Goal: Task Accomplishment & Management: Complete application form

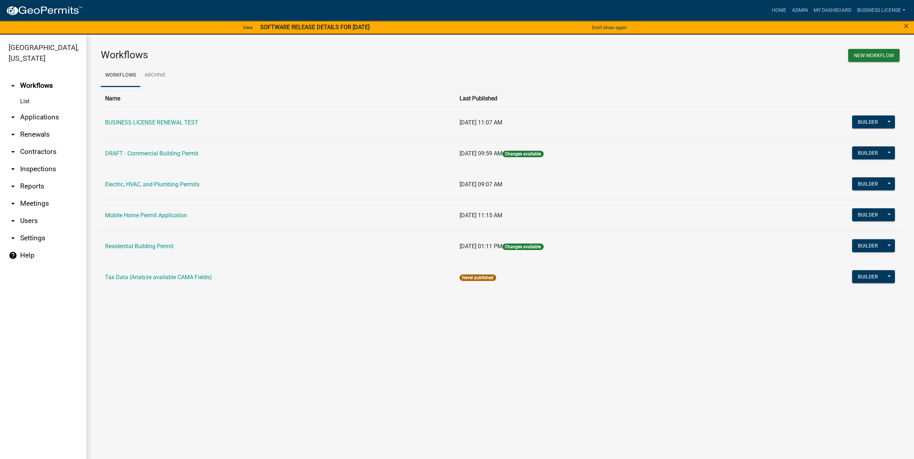
click at [33, 118] on link "arrow_drop_down Applications" at bounding box center [43, 117] width 86 height 17
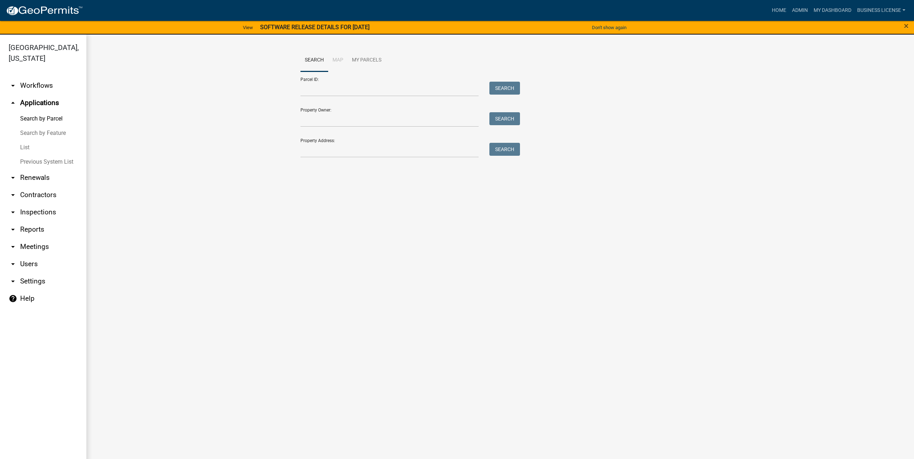
click at [26, 147] on link "List" at bounding box center [43, 147] width 86 height 14
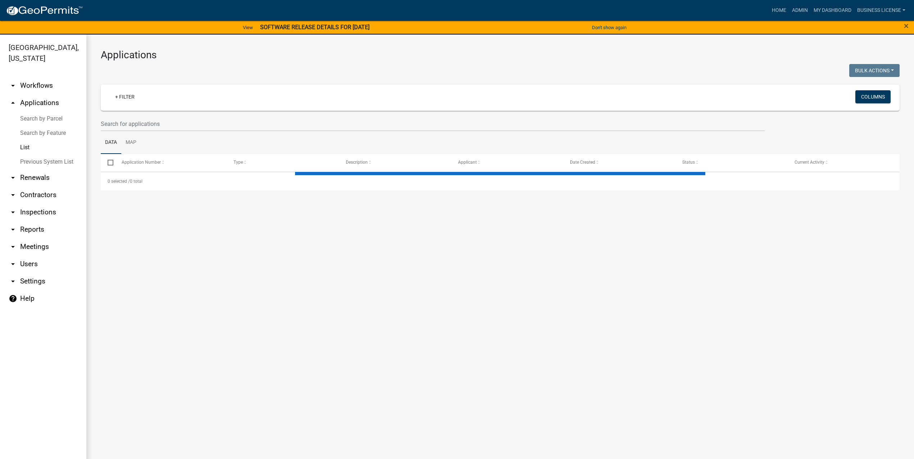
select select "3: 100"
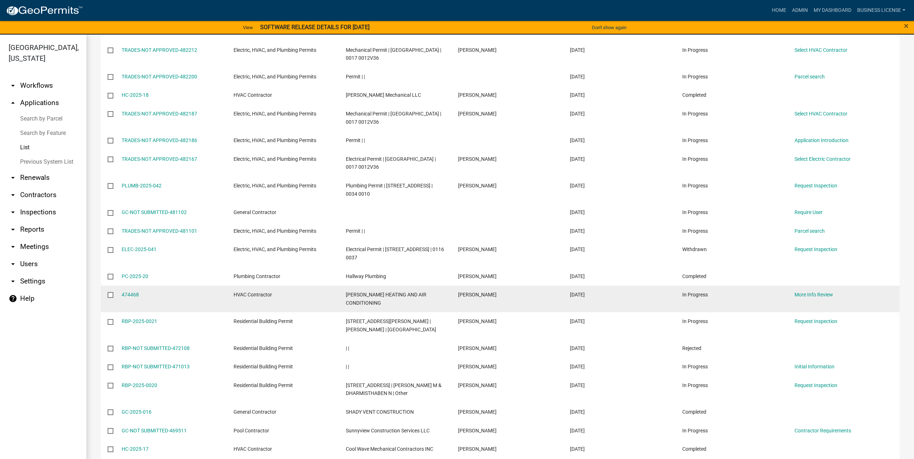
scroll to position [64, 0]
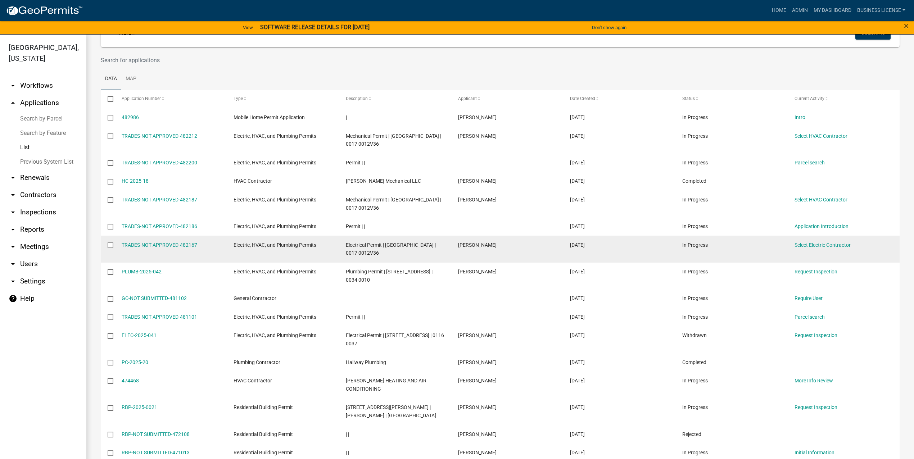
click at [109, 246] on input "checkbox" at bounding box center [110, 245] width 5 height 5
checkbox input "true"
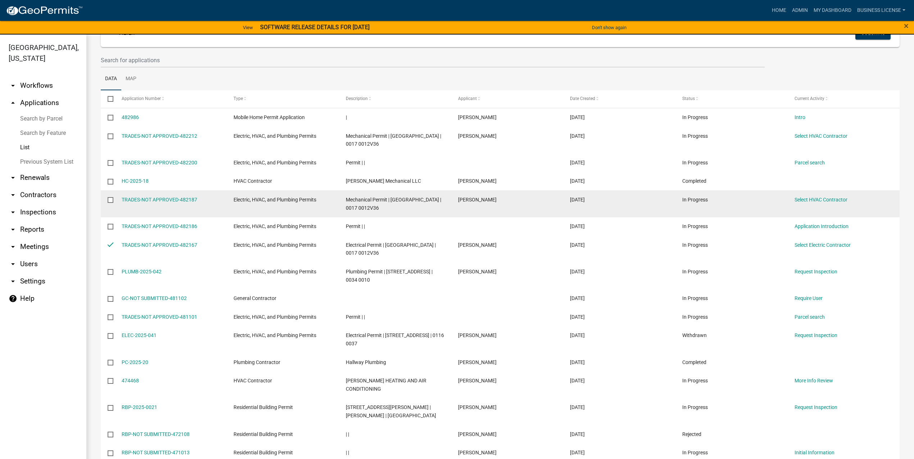
click at [110, 200] on input "checkbox" at bounding box center [110, 199] width 5 height 5
checkbox input "true"
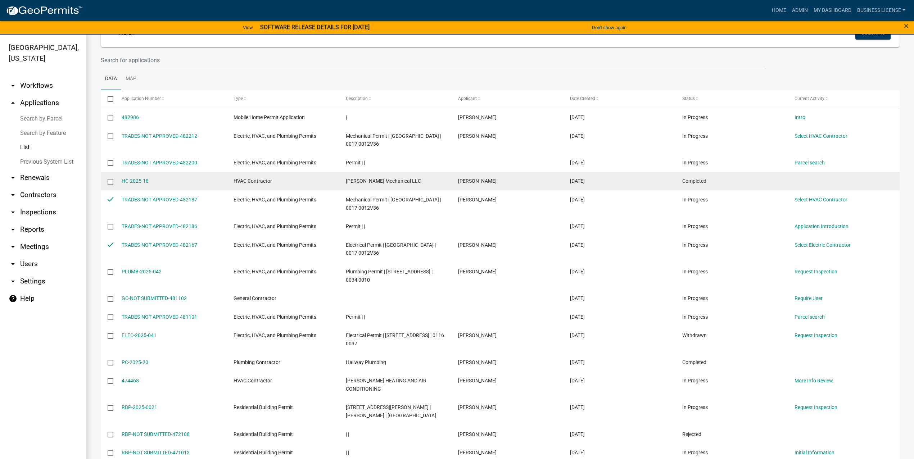
click at [110, 182] on input "checkbox" at bounding box center [110, 181] width 5 height 5
checkbox input "true"
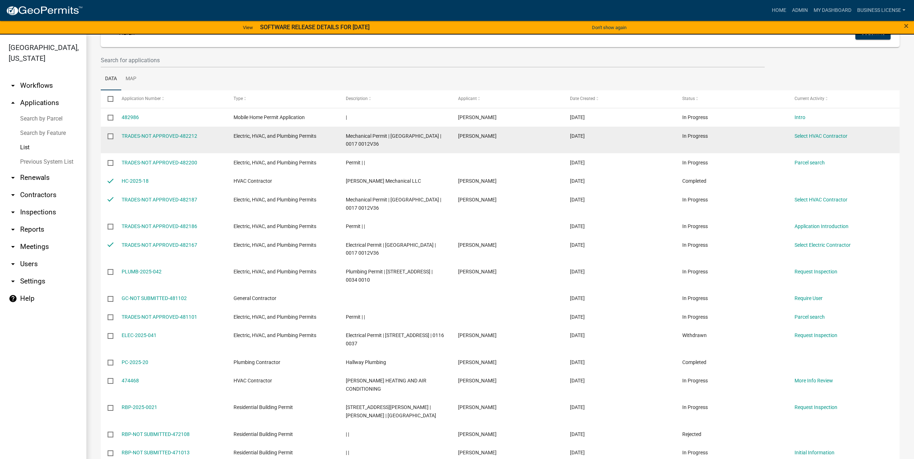
click at [109, 136] on input "checkbox" at bounding box center [110, 136] width 5 height 5
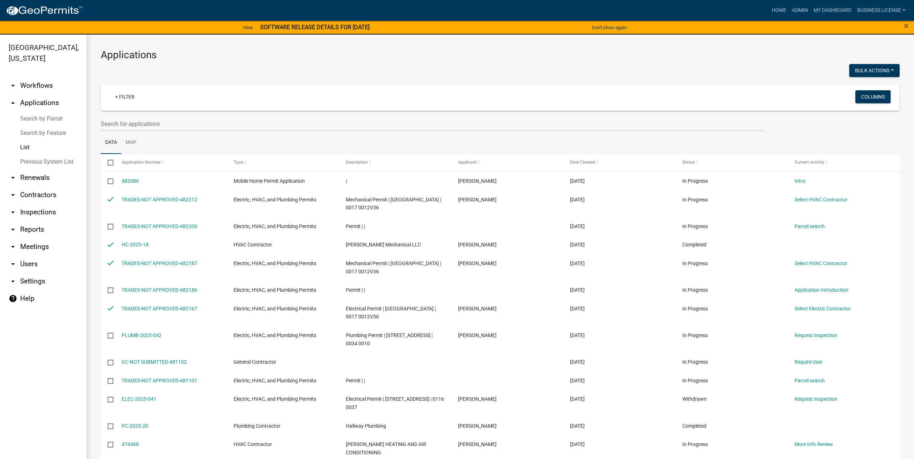
scroll to position [0, 0]
click at [867, 70] on button "Bulk Actions" at bounding box center [874, 70] width 50 height 13
click at [851, 89] on button "Void" at bounding box center [871, 89] width 58 height 17
checkbox input "false"
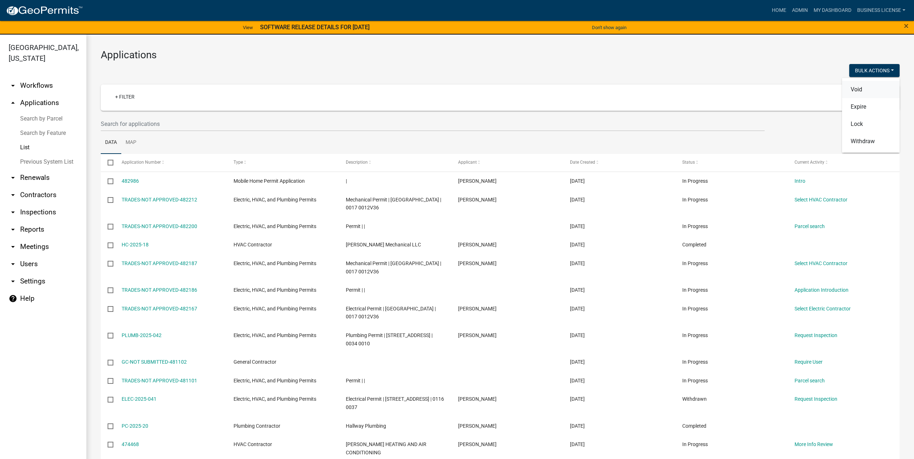
checkbox input "false"
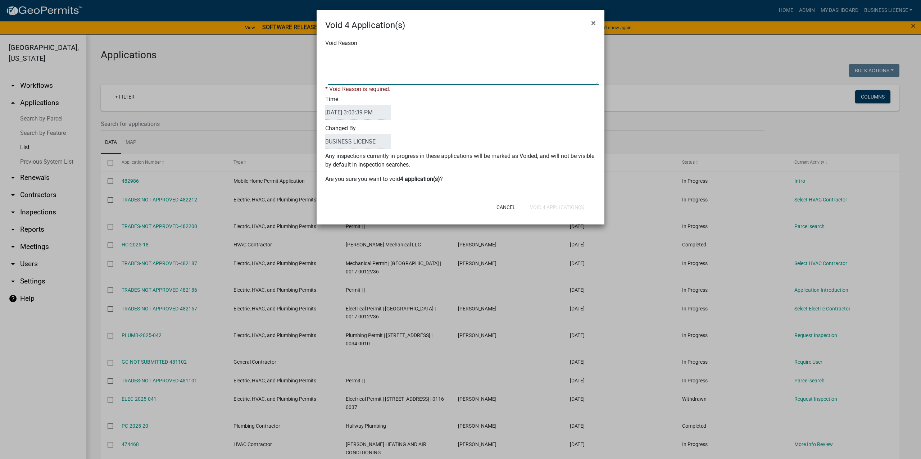
click at [362, 81] on textarea "Void Reason" at bounding box center [463, 67] width 271 height 36
type textarea "already purchased"
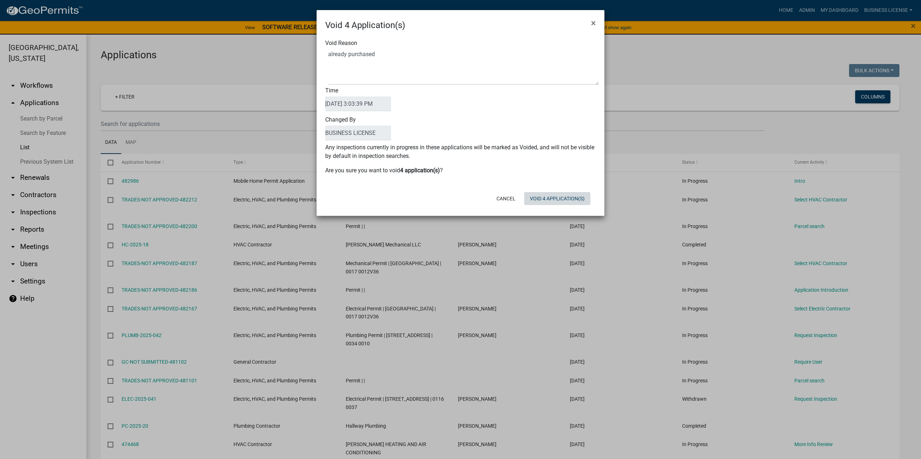
click at [556, 211] on div "Void 4 Application(s) × Void Reason Time 09/24/2025 3:03:39 PM Changed By BUSIN…" at bounding box center [461, 113] width 288 height 206
click at [557, 201] on button "Void 4 Application(s)" at bounding box center [557, 198] width 66 height 13
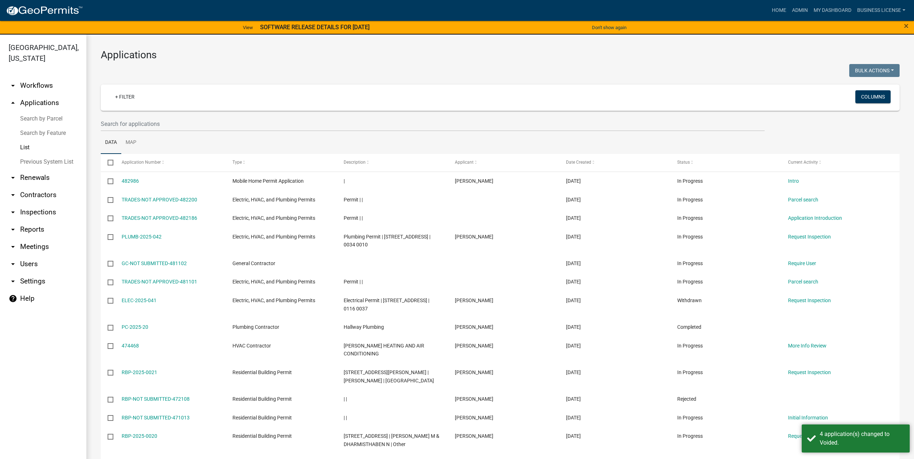
click at [35, 196] on link "arrow_drop_down Contractors" at bounding box center [43, 194] width 86 height 17
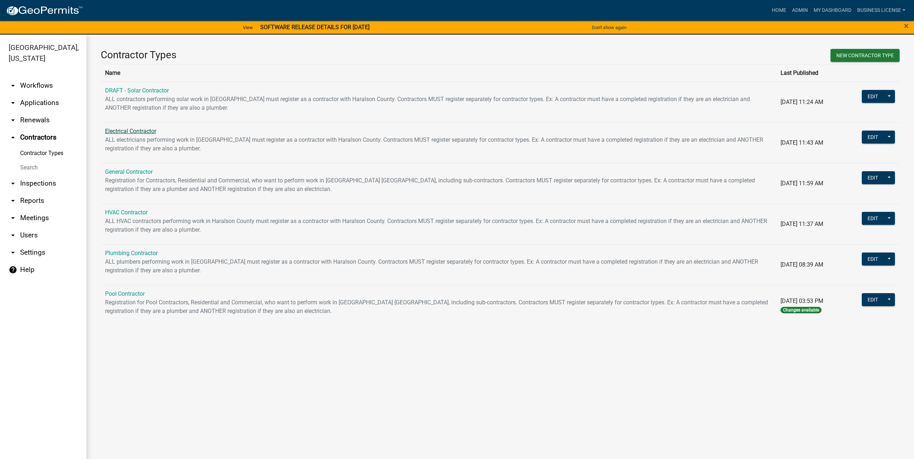
click at [137, 133] on link "Electrical Contractor" at bounding box center [130, 131] width 51 height 7
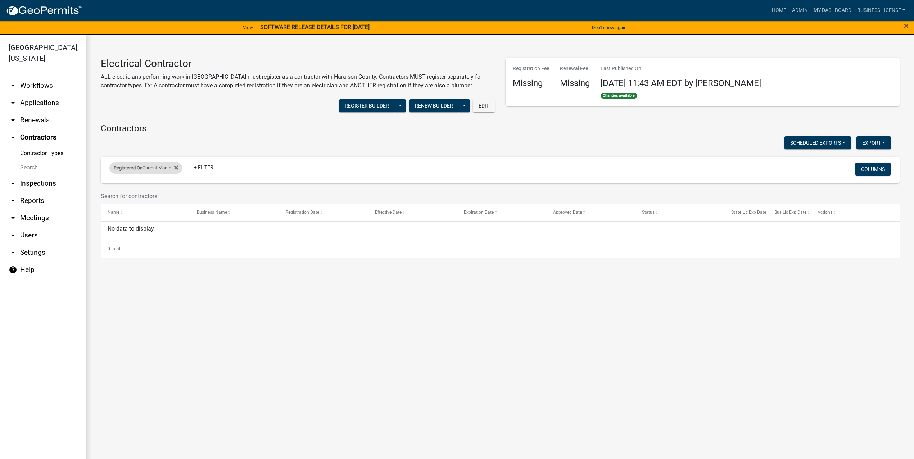
click at [181, 167] on div "Registered On Current Month" at bounding box center [145, 168] width 73 height 12
select select "this_1_months"
click at [132, 205] on select "Today Yesterday Current Week Previous Week Current Month Last Month Current Cal…" at bounding box center [147, 202] width 72 height 15
click at [111, 195] on select "Today Yesterday Current Week Previous Week Current Month Last Month Current Cal…" at bounding box center [147, 202] width 72 height 15
click at [144, 222] on button "Done" at bounding box center [147, 222] width 72 height 13
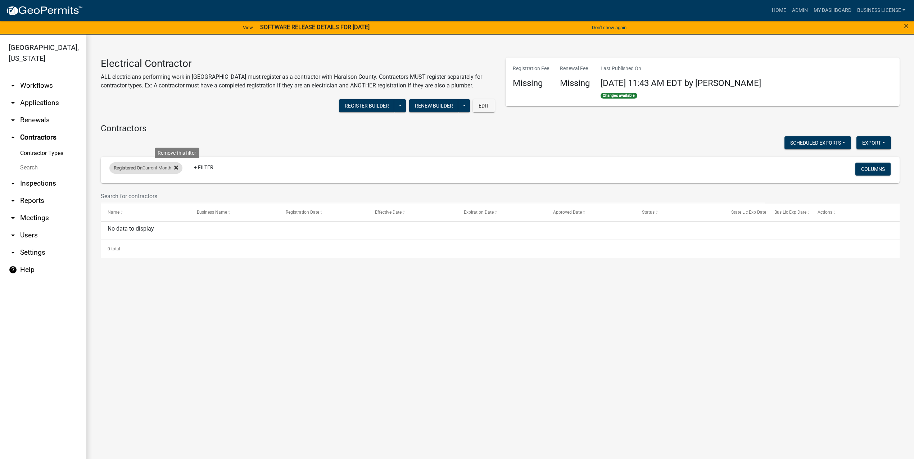
click at [178, 168] on icon at bounding box center [176, 168] width 4 height 4
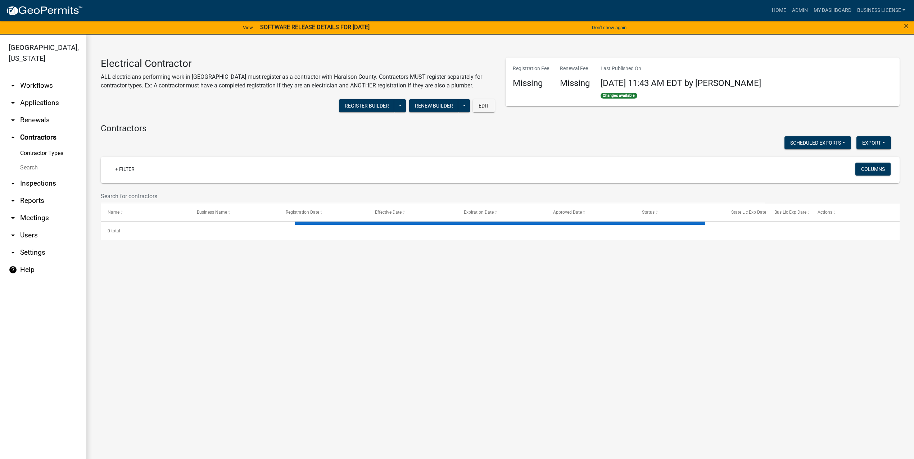
select select "2: 50"
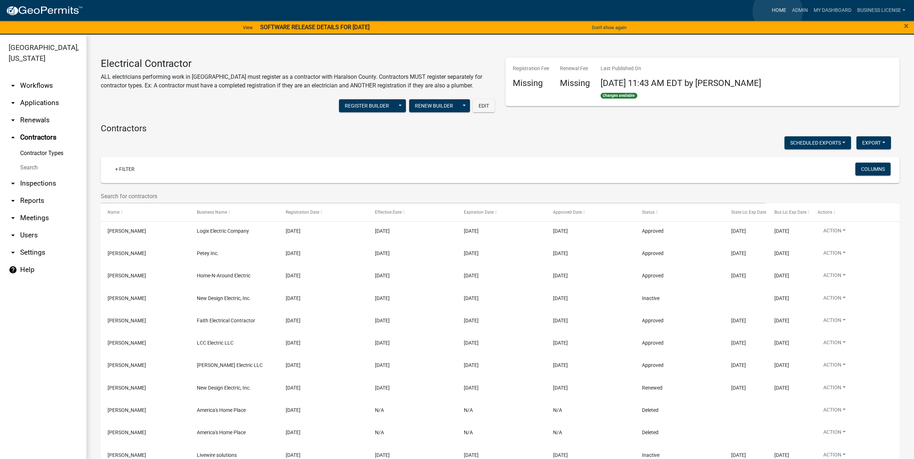
click at [778, 12] on link "Home" at bounding box center [779, 11] width 20 height 14
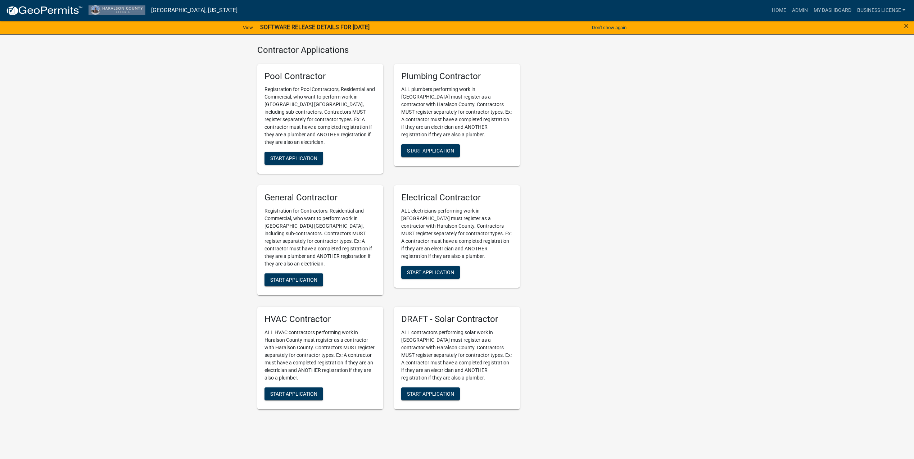
scroll to position [378, 0]
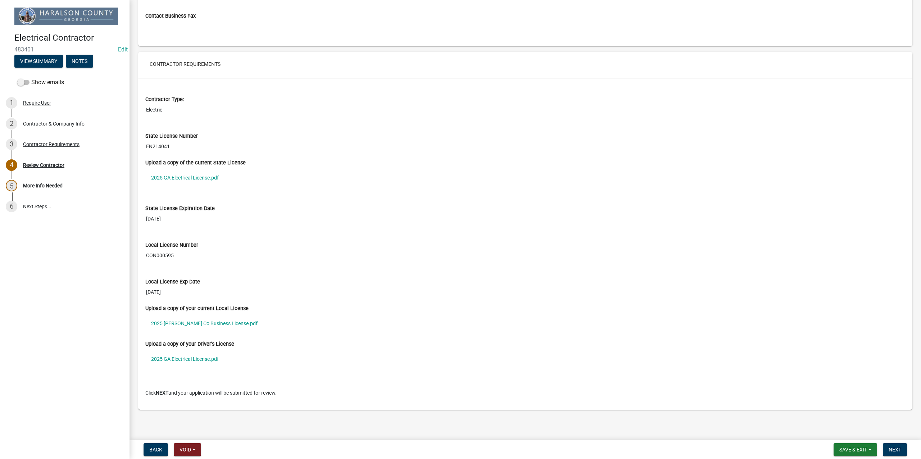
scroll to position [554, 0]
click at [183, 173] on link "2025 GA Electrical License.pdf" at bounding box center [525, 177] width 760 height 17
click at [193, 360] on link "2025 GA Electrical License.pdf" at bounding box center [525, 359] width 760 height 17
click at [166, 323] on link "2025 Cobb Co Business License.pdf" at bounding box center [525, 323] width 760 height 17
click at [895, 451] on span "Next" at bounding box center [895, 450] width 13 height 6
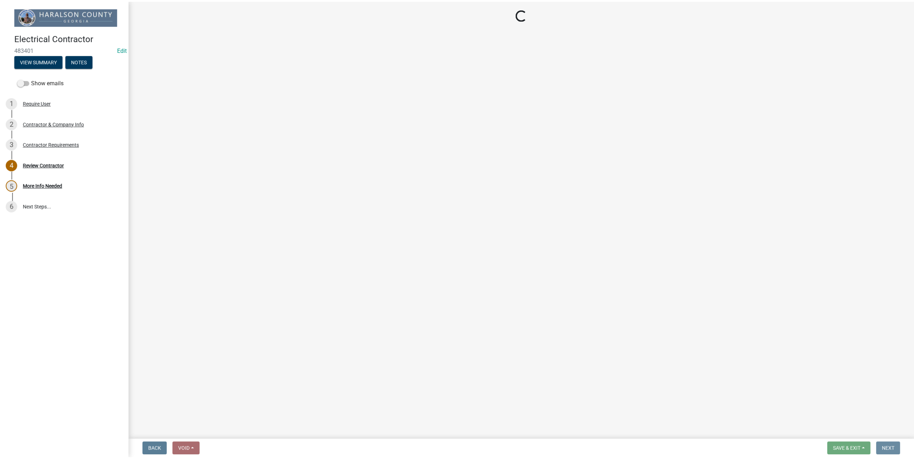
scroll to position [0, 0]
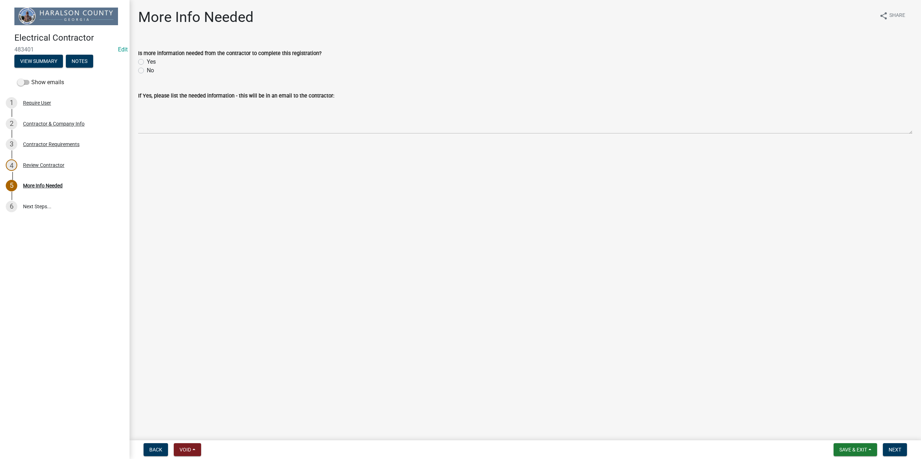
click at [147, 69] on label "No" at bounding box center [150, 70] width 7 height 9
click at [147, 69] on input "No" at bounding box center [149, 68] width 5 height 5
radio input "true"
click at [895, 450] on span "Next" at bounding box center [895, 450] width 13 height 6
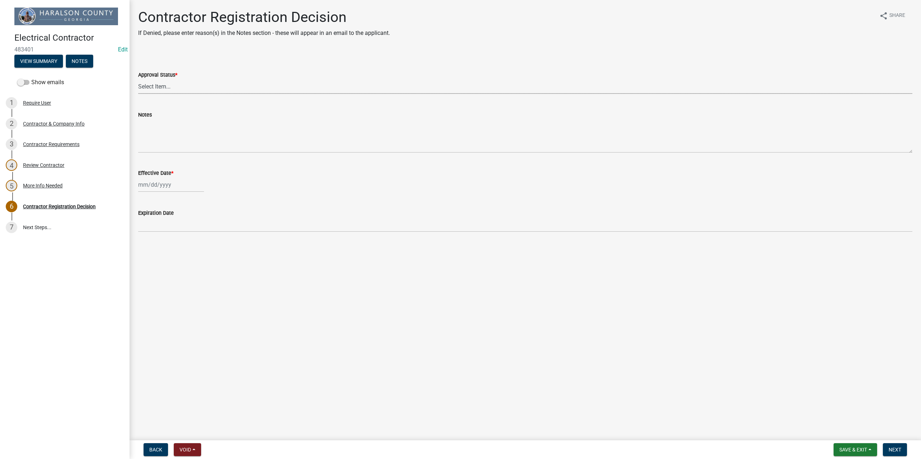
click at [166, 86] on select "Select Item... Approved Denied" at bounding box center [525, 86] width 774 height 15
click at [138, 79] on select "Select Item... Approved Denied" at bounding box center [525, 86] width 774 height 15
select select "4b86b809-39dd-4c68-9f3d-fdb3e7050482"
select select "9"
select select "2025"
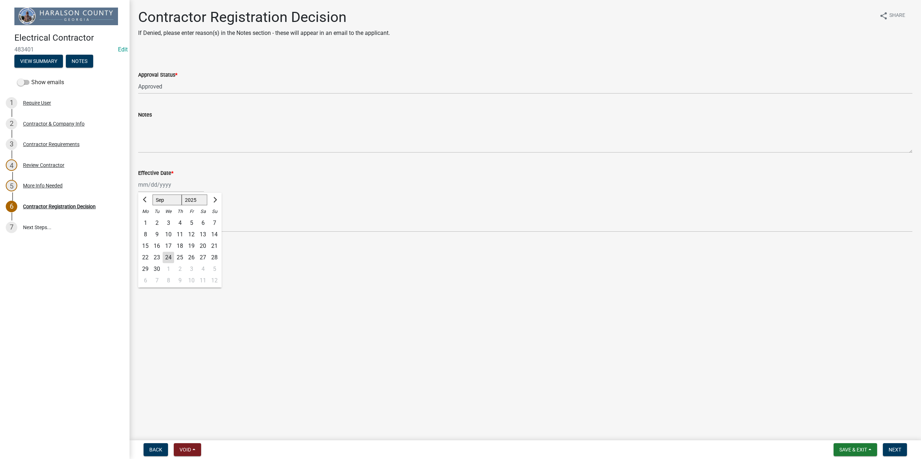
click at [155, 186] on div "Jan Feb Mar Apr May Jun Jul Aug Sep Oct Nov Dec 1525 1526 1527 1528 1529 1530 1…" at bounding box center [171, 184] width 66 height 15
click at [168, 258] on div "24" at bounding box center [169, 258] width 12 height 12
type input "09/24/2025"
click at [895, 448] on span "Next" at bounding box center [895, 450] width 13 height 6
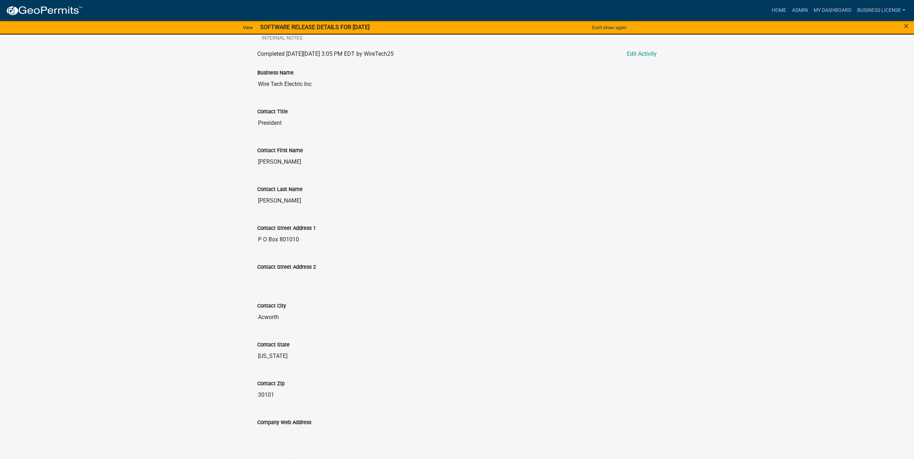
scroll to position [64, 0]
